Goal: Check status: Check status

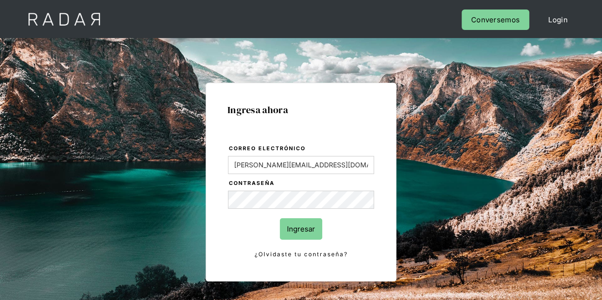
click at [311, 230] on input "Ingresar" at bounding box center [301, 228] width 42 height 21
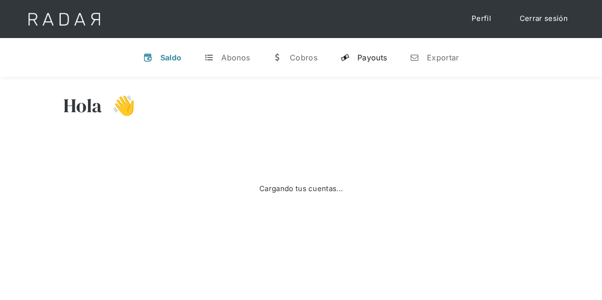
click at [383, 59] on div "Payouts" at bounding box center [371, 58] width 29 height 10
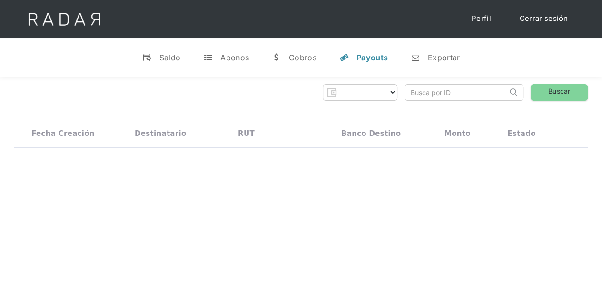
select select "prontopaga"
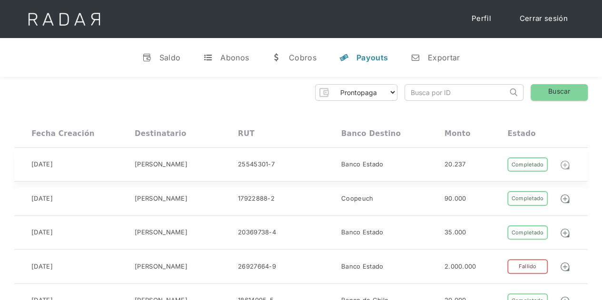
click at [568, 165] on img at bounding box center [565, 165] width 10 height 10
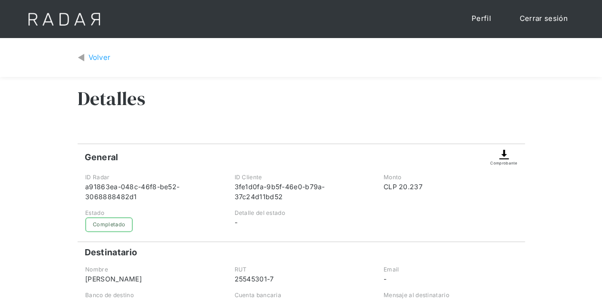
click at [94, 58] on div "Volver" at bounding box center [99, 57] width 22 height 11
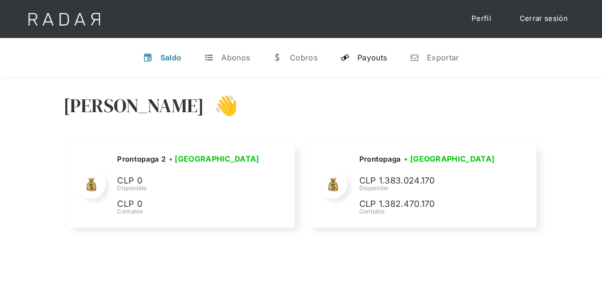
click at [378, 57] on div "Payouts" at bounding box center [371, 58] width 29 height 10
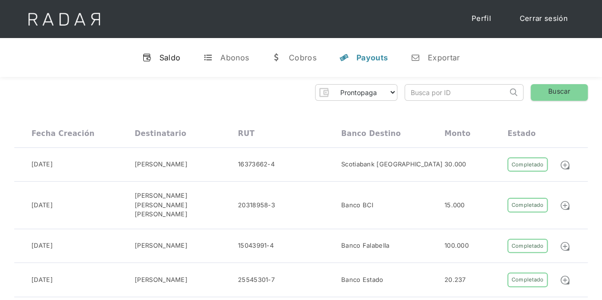
click at [172, 57] on div "Saldo" at bounding box center [169, 58] width 21 height 10
